Goal: Find specific page/section: Find specific page/section

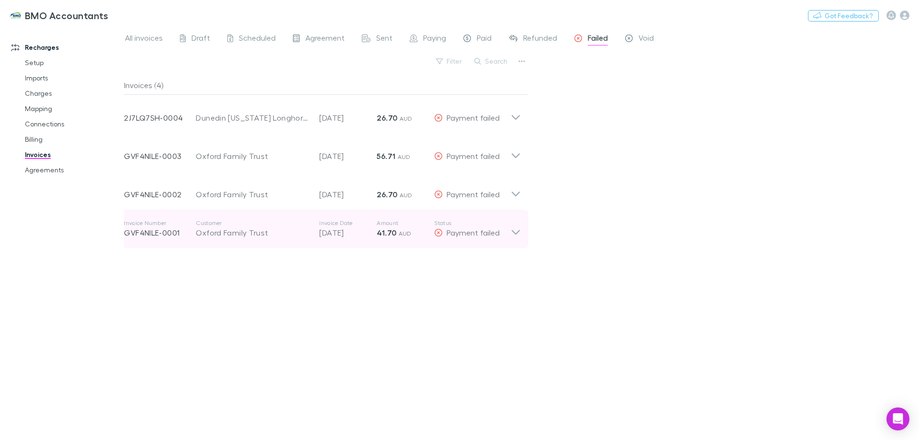
click at [516, 234] on icon at bounding box center [516, 232] width 8 height 5
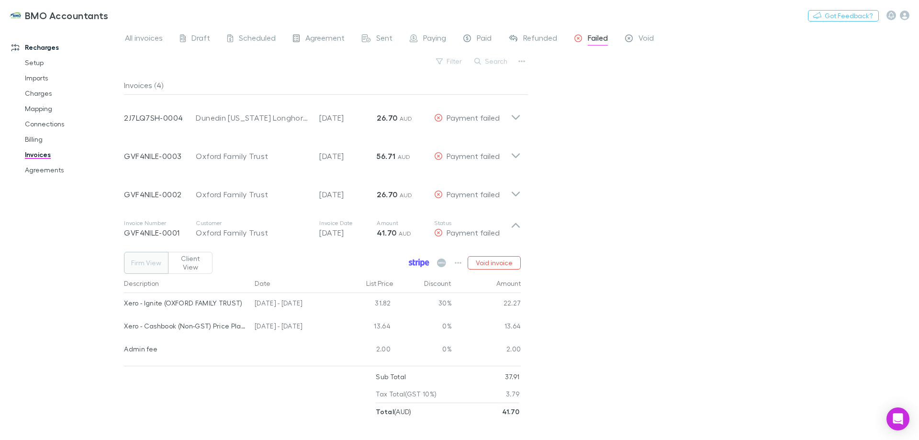
click at [419, 258] on icon at bounding box center [419, 262] width 21 height 9
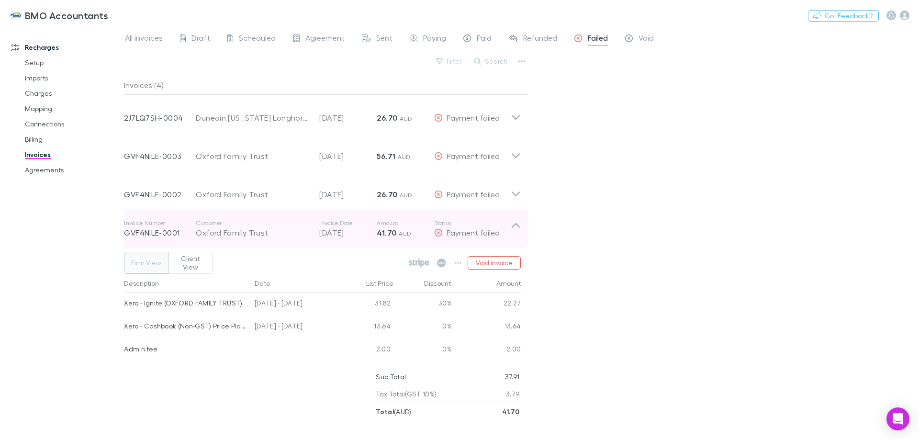
click at [515, 225] on icon at bounding box center [516, 225] width 8 height 5
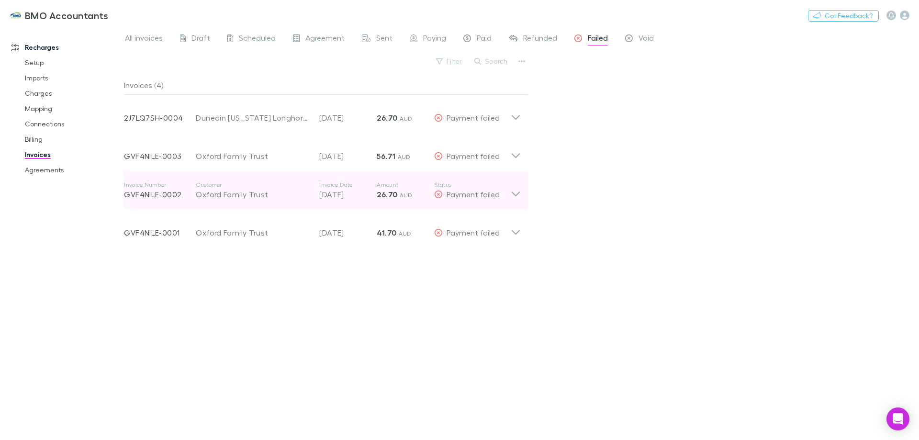
click at [519, 193] on icon at bounding box center [516, 193] width 8 height 5
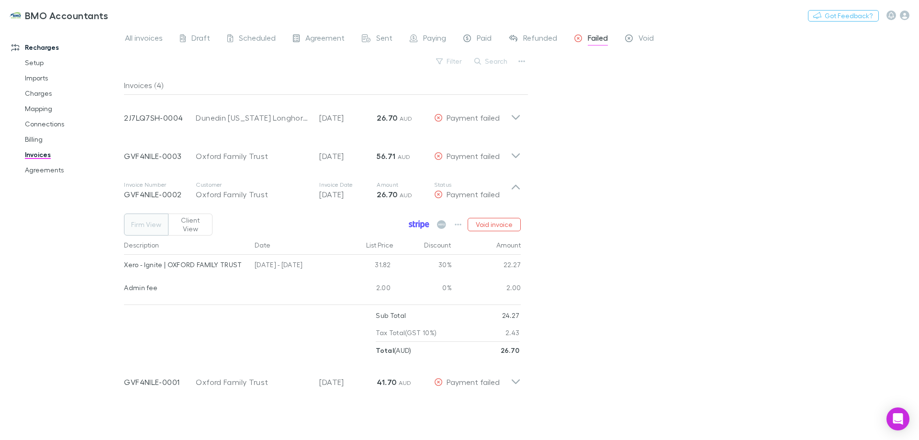
click at [419, 222] on icon at bounding box center [419, 224] width 21 height 9
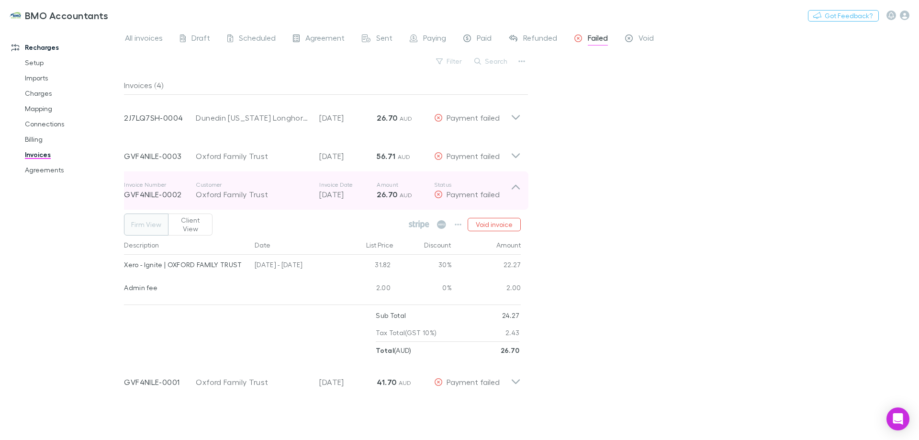
click at [515, 185] on icon at bounding box center [516, 190] width 10 height 19
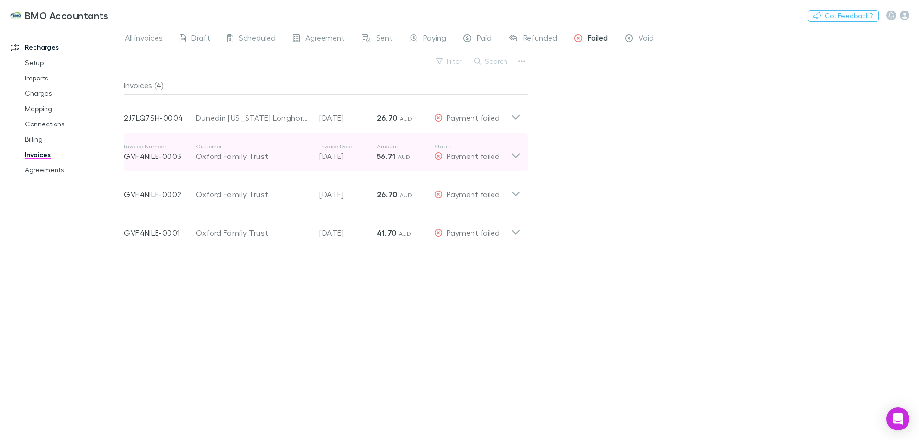
click at [516, 154] on icon at bounding box center [516, 152] width 10 height 19
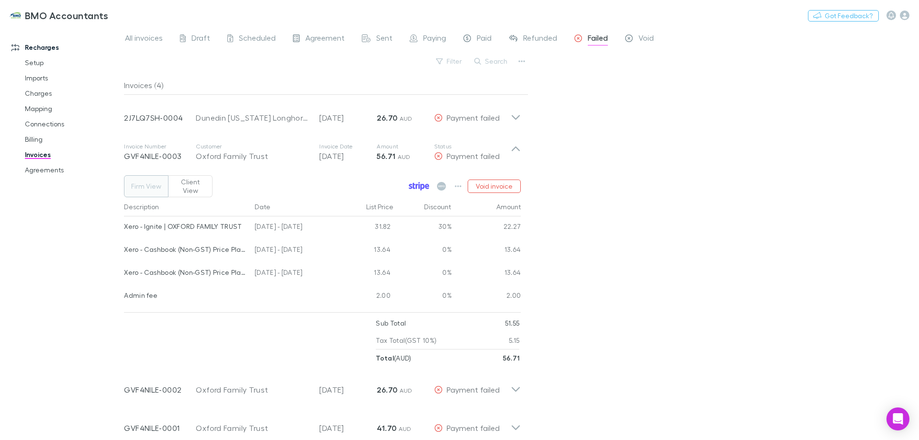
click at [419, 182] on icon at bounding box center [419, 186] width 21 height 9
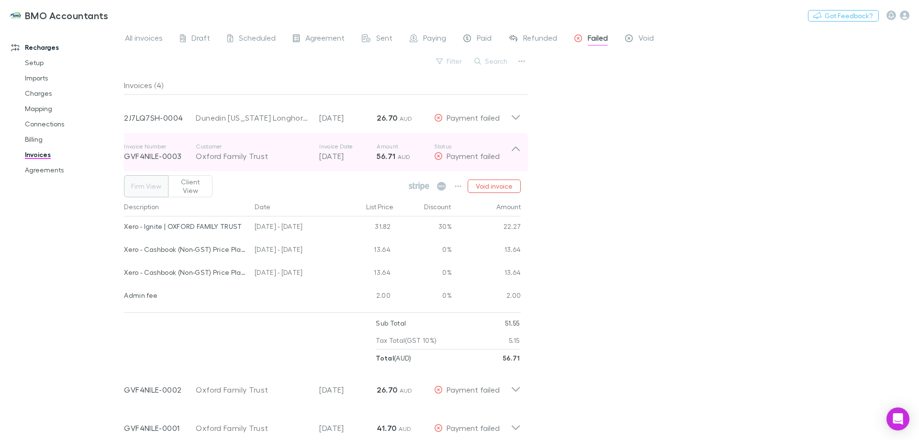
click at [515, 148] on icon at bounding box center [516, 148] width 8 height 5
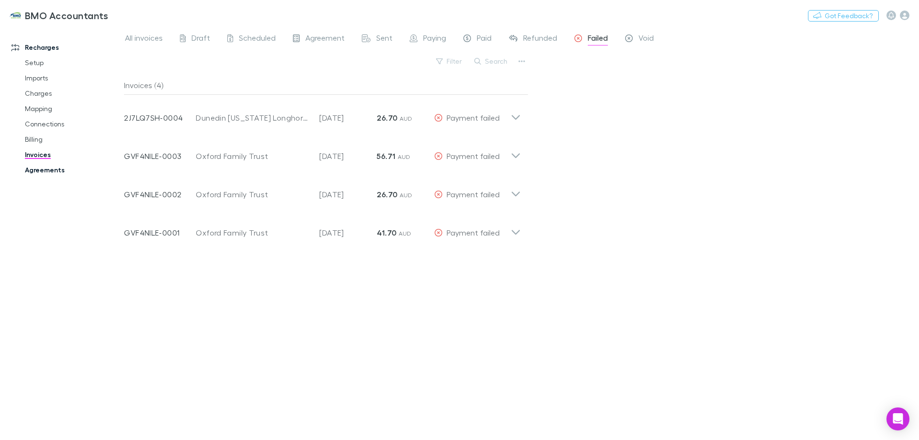
click at [45, 170] on link "Agreements" at bounding box center [72, 169] width 114 height 15
